Goal: Book appointment/travel/reservation

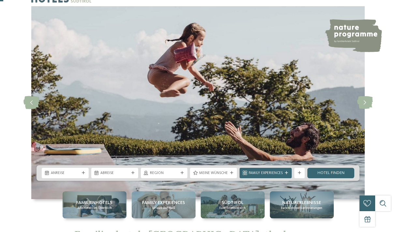
click at [79, 170] on div "Anreise" at bounding box center [65, 173] width 31 height 6
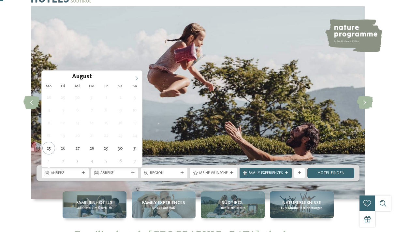
click at [135, 78] on icon at bounding box center [136, 78] width 5 height 5
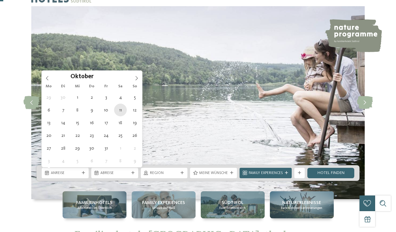
type div "11.10.2025"
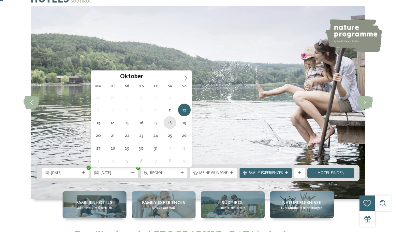
type div "18.10.2025"
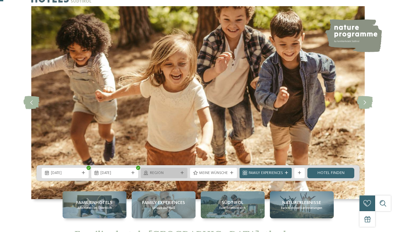
click at [158, 172] on span "Region" at bounding box center [164, 173] width 29 height 5
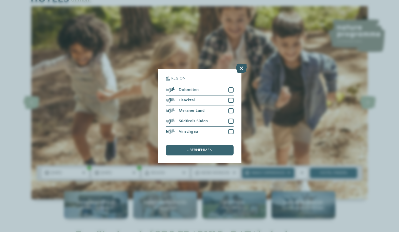
click at [241, 64] on icon at bounding box center [241, 68] width 11 height 9
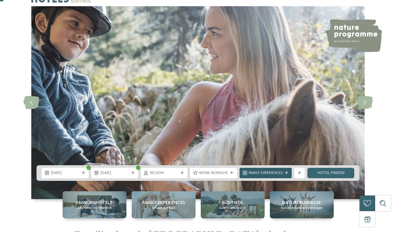
click at [274, 172] on span "Family Experiences" at bounding box center [266, 173] width 34 height 5
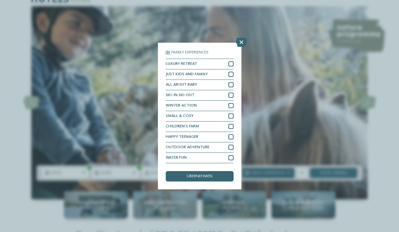
click at [274, 172] on div "Family Experiences LUXURY RETREAT JUST KIDS AND FAMILY" at bounding box center [199, 116] width 399 height 232
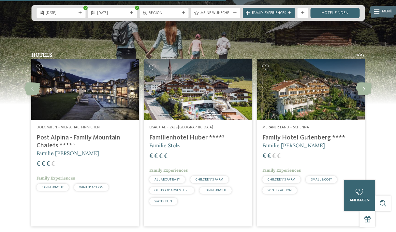
scroll to position [1338, 0]
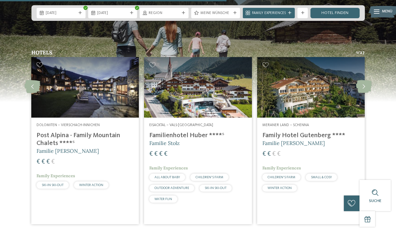
click at [190, 132] on h4 "Familienhotel Huber ****ˢ" at bounding box center [197, 136] width 97 height 8
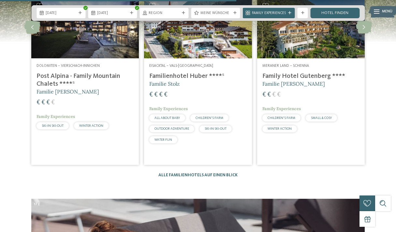
scroll to position [1397, 0]
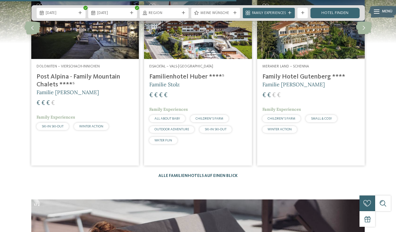
click at [220, 174] on link "Alle Familienhotels auf einen Blick" at bounding box center [198, 176] width 79 height 4
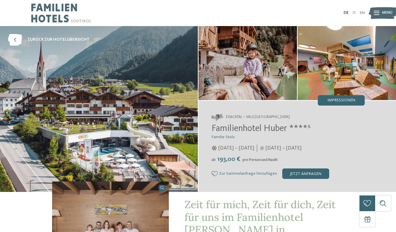
click at [109, 82] on img at bounding box center [99, 109] width 198 height 166
click at [271, 63] on img at bounding box center [248, 63] width 99 height 74
click at [347, 99] on span "Impressionen" at bounding box center [342, 101] width 28 height 4
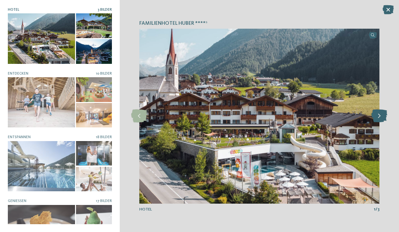
click at [378, 118] on icon at bounding box center [379, 116] width 16 height 13
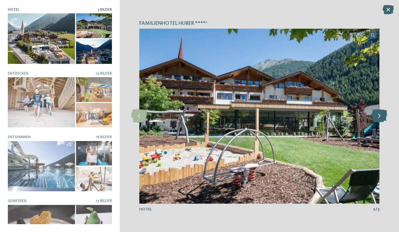
click at [378, 118] on icon at bounding box center [379, 116] width 16 height 13
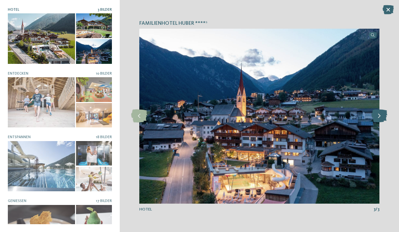
click at [378, 118] on icon at bounding box center [379, 116] width 16 height 13
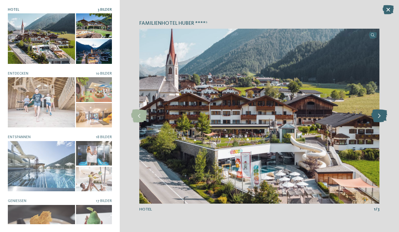
click at [378, 118] on icon at bounding box center [379, 116] width 16 height 13
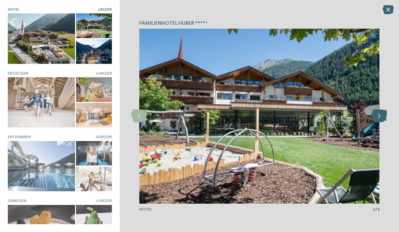
click at [378, 118] on icon at bounding box center [379, 116] width 16 height 13
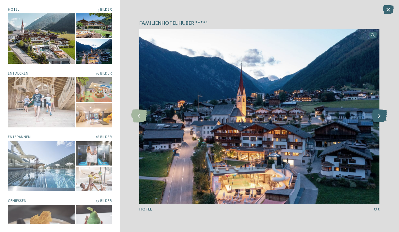
click at [378, 118] on icon at bounding box center [379, 116] width 16 height 13
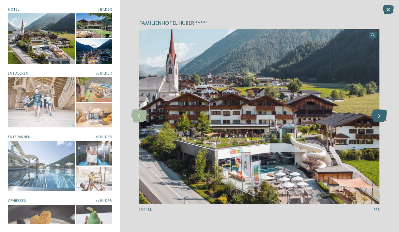
click at [378, 118] on icon at bounding box center [379, 116] width 16 height 13
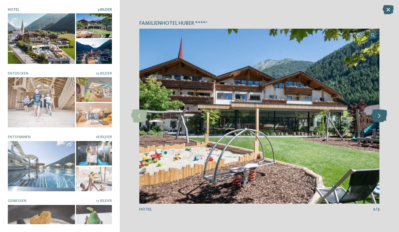
click at [378, 118] on icon at bounding box center [379, 116] width 16 height 13
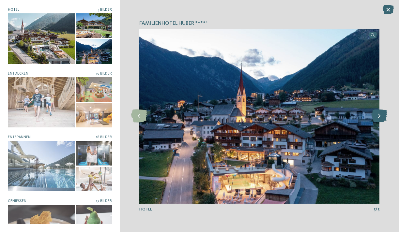
click at [377, 118] on icon at bounding box center [379, 116] width 16 height 13
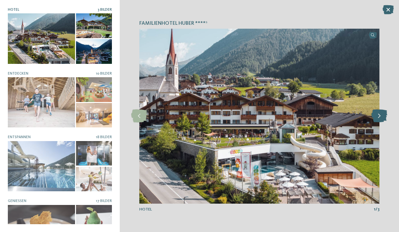
click at [377, 118] on icon at bounding box center [379, 116] width 16 height 13
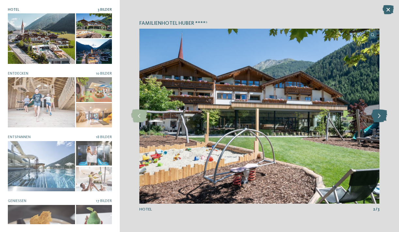
click at [377, 118] on icon at bounding box center [379, 116] width 16 height 13
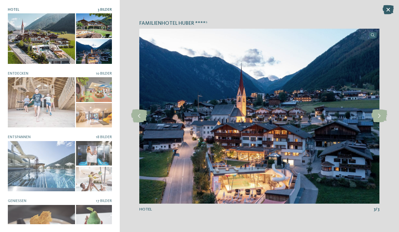
click at [391, 10] on icon at bounding box center [388, 9] width 11 height 9
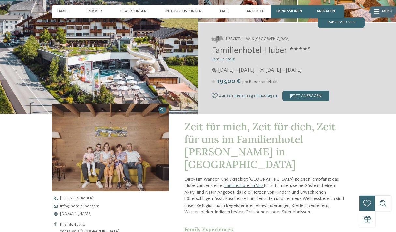
scroll to position [80, 0]
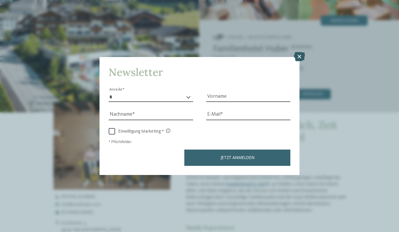
click at [300, 52] on icon at bounding box center [299, 56] width 11 height 9
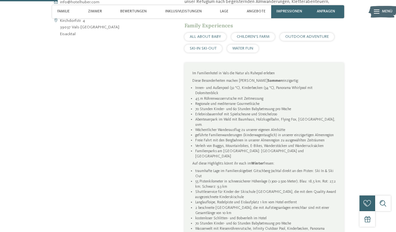
scroll to position [270, 0]
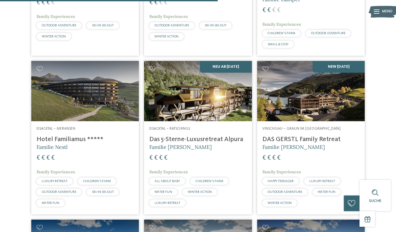
scroll to position [914, 0]
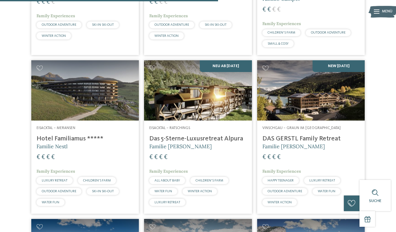
click at [199, 85] on img at bounding box center [198, 90] width 108 height 61
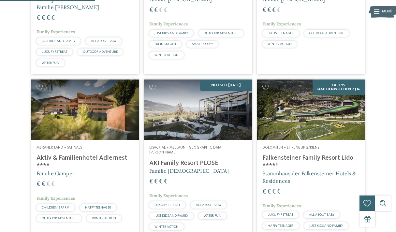
scroll to position [401, 0]
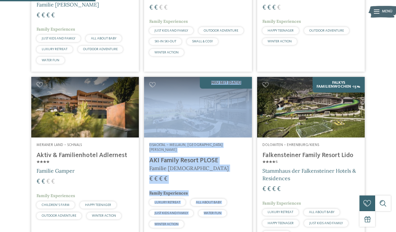
click at [221, 165] on h5 "Familie Sanoner" at bounding box center [197, 168] width 97 height 7
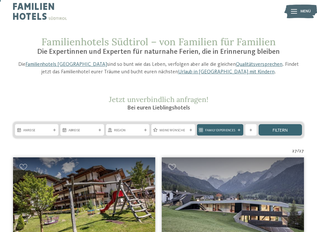
scroll to position [6, 0]
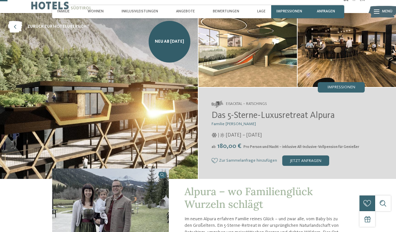
scroll to position [5, 0]
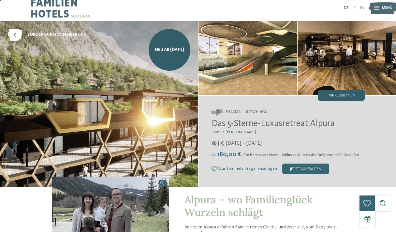
click at [332, 97] on span "Impressionen" at bounding box center [342, 96] width 28 height 4
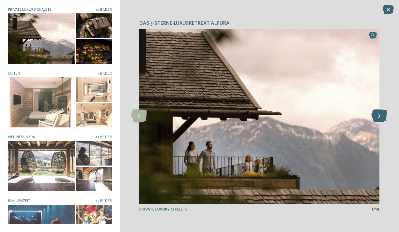
click at [375, 116] on icon at bounding box center [379, 116] width 16 height 13
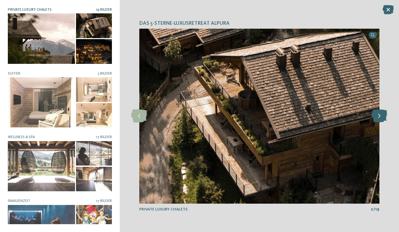
click at [375, 116] on icon at bounding box center [379, 116] width 16 height 13
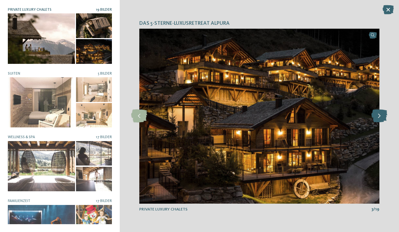
click at [375, 116] on icon at bounding box center [379, 116] width 16 height 13
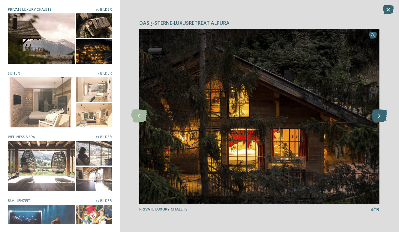
click at [375, 116] on icon at bounding box center [379, 116] width 16 height 13
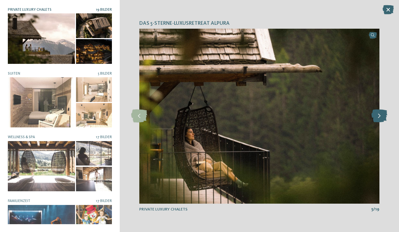
click at [375, 116] on icon at bounding box center [379, 116] width 16 height 13
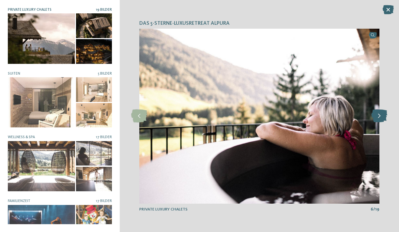
click at [375, 117] on icon at bounding box center [379, 116] width 16 height 13
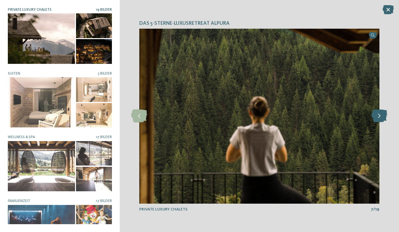
click at [375, 117] on icon at bounding box center [379, 116] width 16 height 13
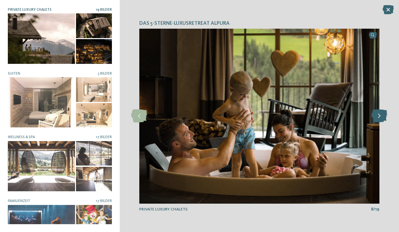
click at [375, 117] on icon at bounding box center [379, 116] width 16 height 13
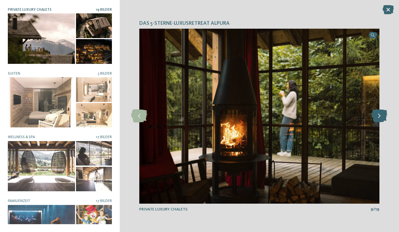
click at [375, 117] on icon at bounding box center [379, 116] width 16 height 13
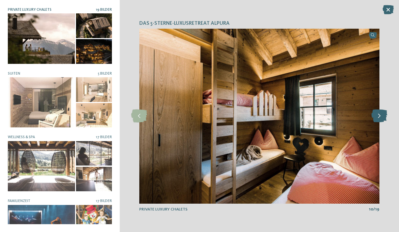
click at [375, 117] on icon at bounding box center [379, 116] width 16 height 13
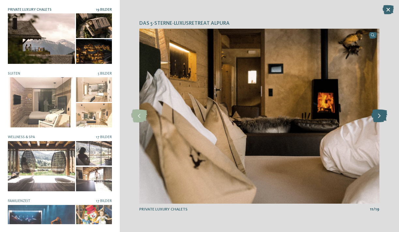
click at [375, 117] on icon at bounding box center [379, 116] width 16 height 13
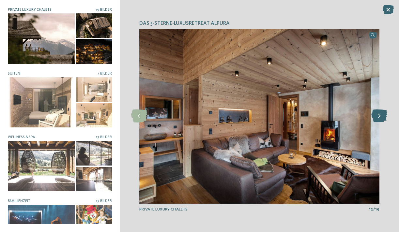
click at [375, 117] on icon at bounding box center [379, 116] width 16 height 13
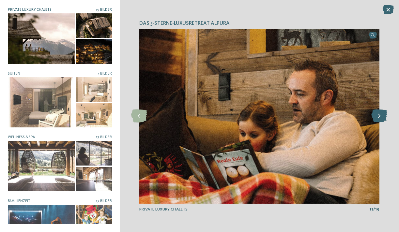
click at [375, 117] on icon at bounding box center [379, 116] width 16 height 13
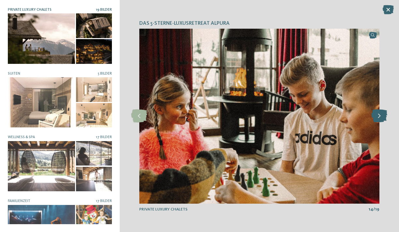
click at [375, 117] on icon at bounding box center [379, 116] width 16 height 13
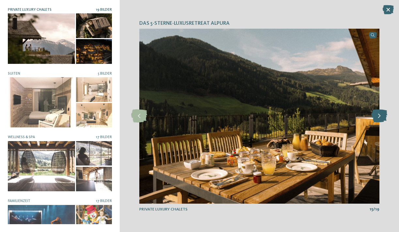
click at [375, 117] on icon at bounding box center [379, 116] width 16 height 13
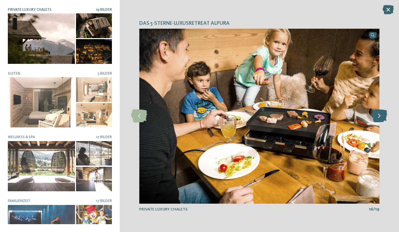
click at [375, 117] on icon at bounding box center [379, 116] width 16 height 13
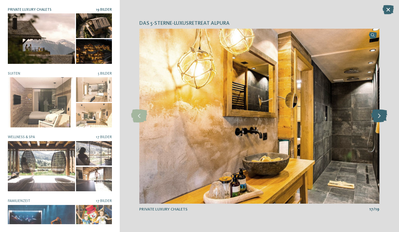
click at [375, 117] on icon at bounding box center [379, 116] width 16 height 13
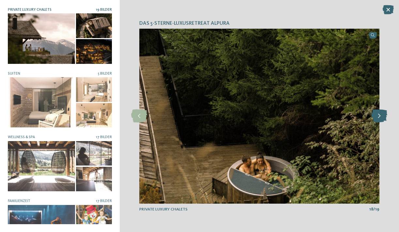
click at [375, 117] on icon at bounding box center [379, 116] width 16 height 13
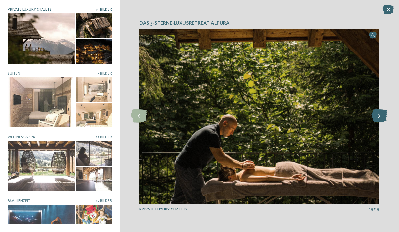
click at [375, 117] on icon at bounding box center [379, 116] width 16 height 13
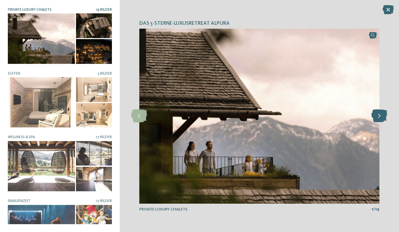
click at [375, 117] on icon at bounding box center [379, 116] width 16 height 13
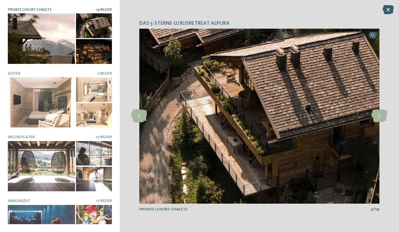
click at [387, 9] on icon at bounding box center [388, 9] width 11 height 9
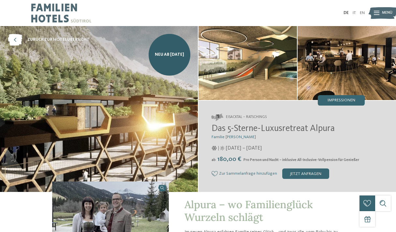
scroll to position [0, 0]
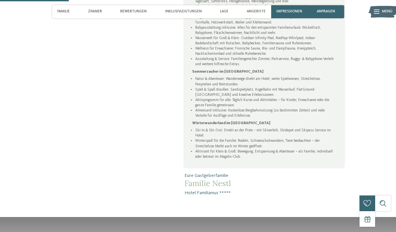
scroll to position [408, 0]
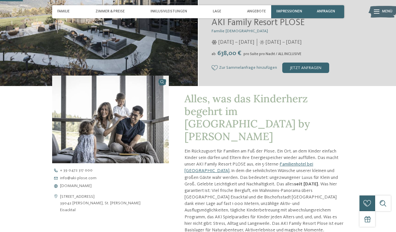
scroll to position [108, 0]
